Goal: Task Accomplishment & Management: Use online tool/utility

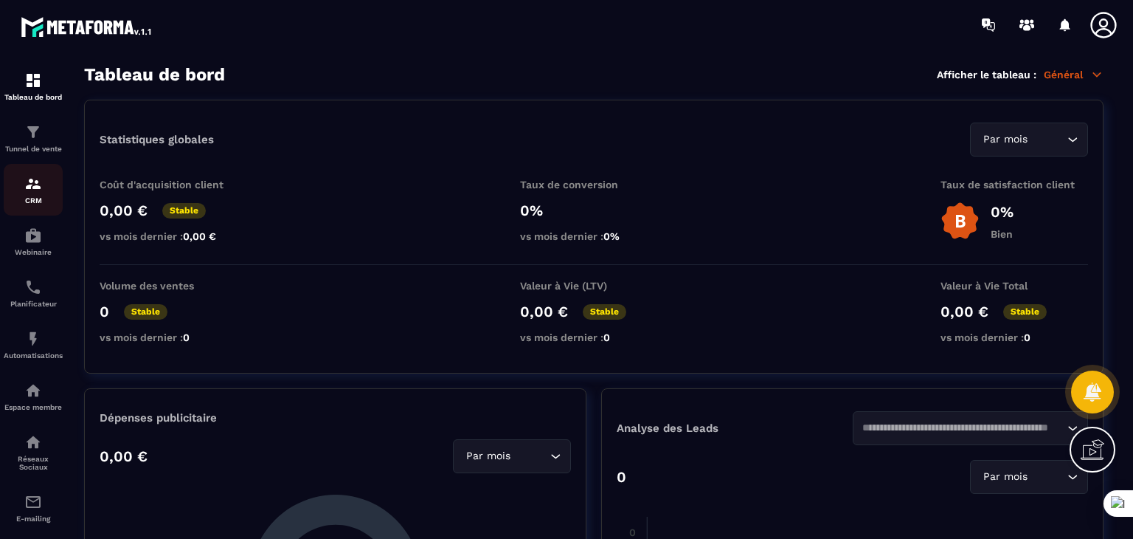
click at [35, 196] on div "CRM" at bounding box center [33, 190] width 59 height 30
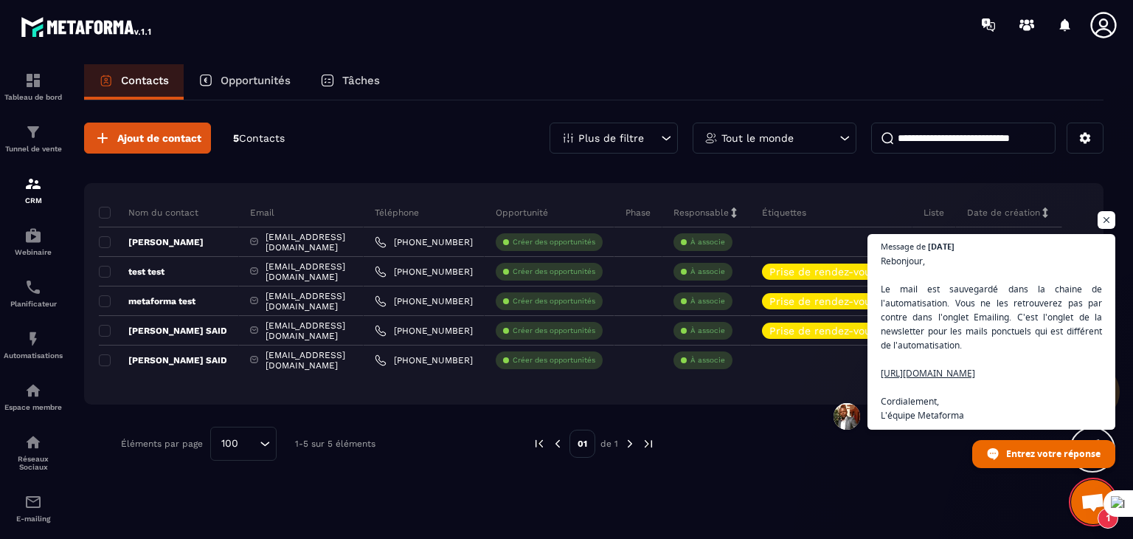
scroll to position [108, 0]
click at [7, 129] on div "Tunnel de vente" at bounding box center [33, 138] width 59 height 30
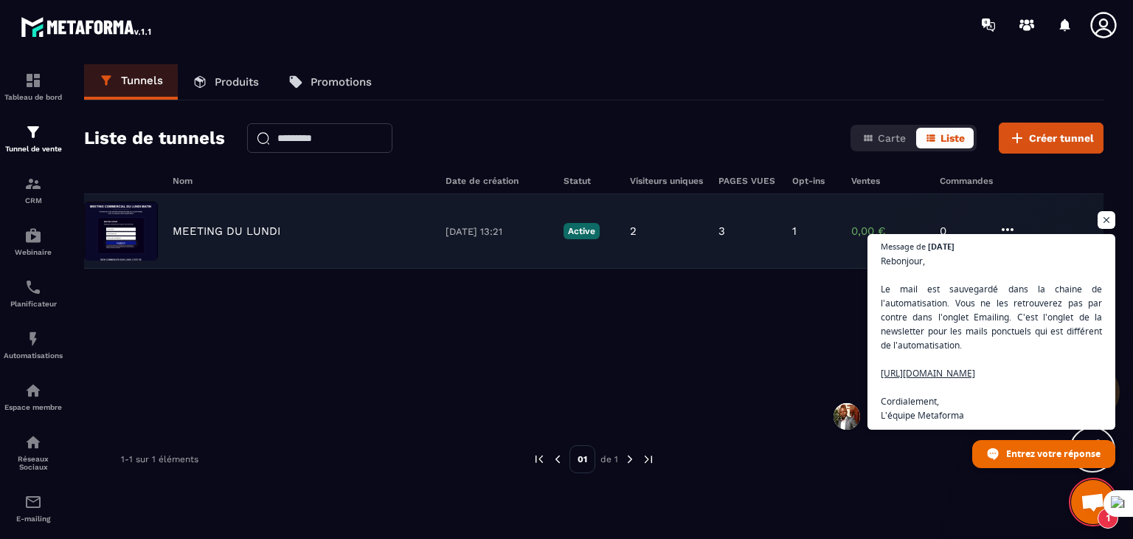
click at [490, 220] on div "MEETING DU [DATE] 13:21 Active 2 3 1 0,00 € 0" at bounding box center [594, 231] width 1020 height 75
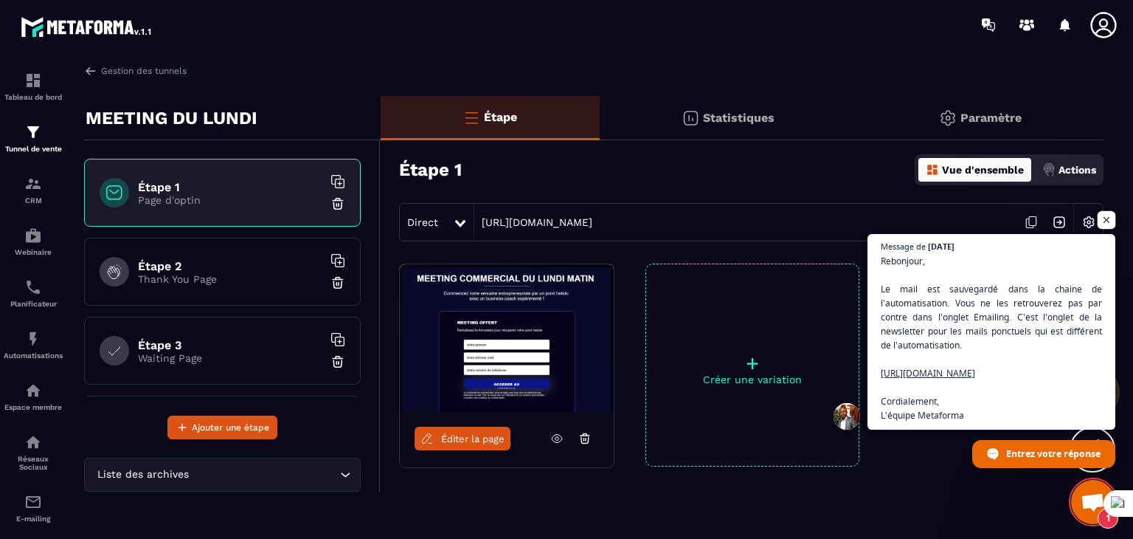
click at [1109, 211] on span "Ouvrir le chat" at bounding box center [1107, 220] width 18 height 18
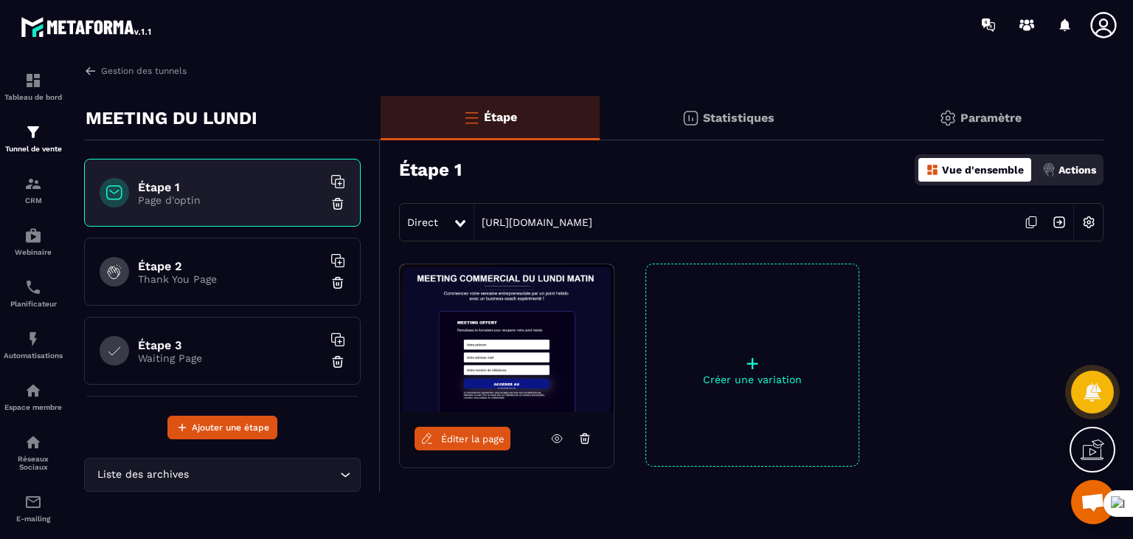
click at [215, 262] on h6 "Étape 2" at bounding box center [230, 266] width 184 height 14
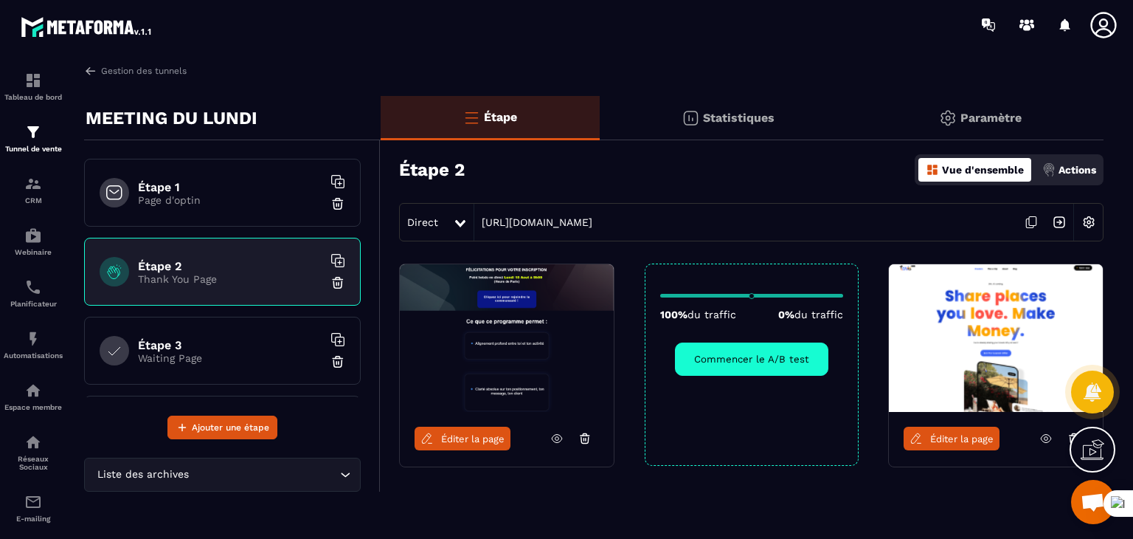
click at [494, 435] on span "Éditer la page" at bounding box center [472, 438] width 63 height 11
